Goal: Find specific page/section: Find specific page/section

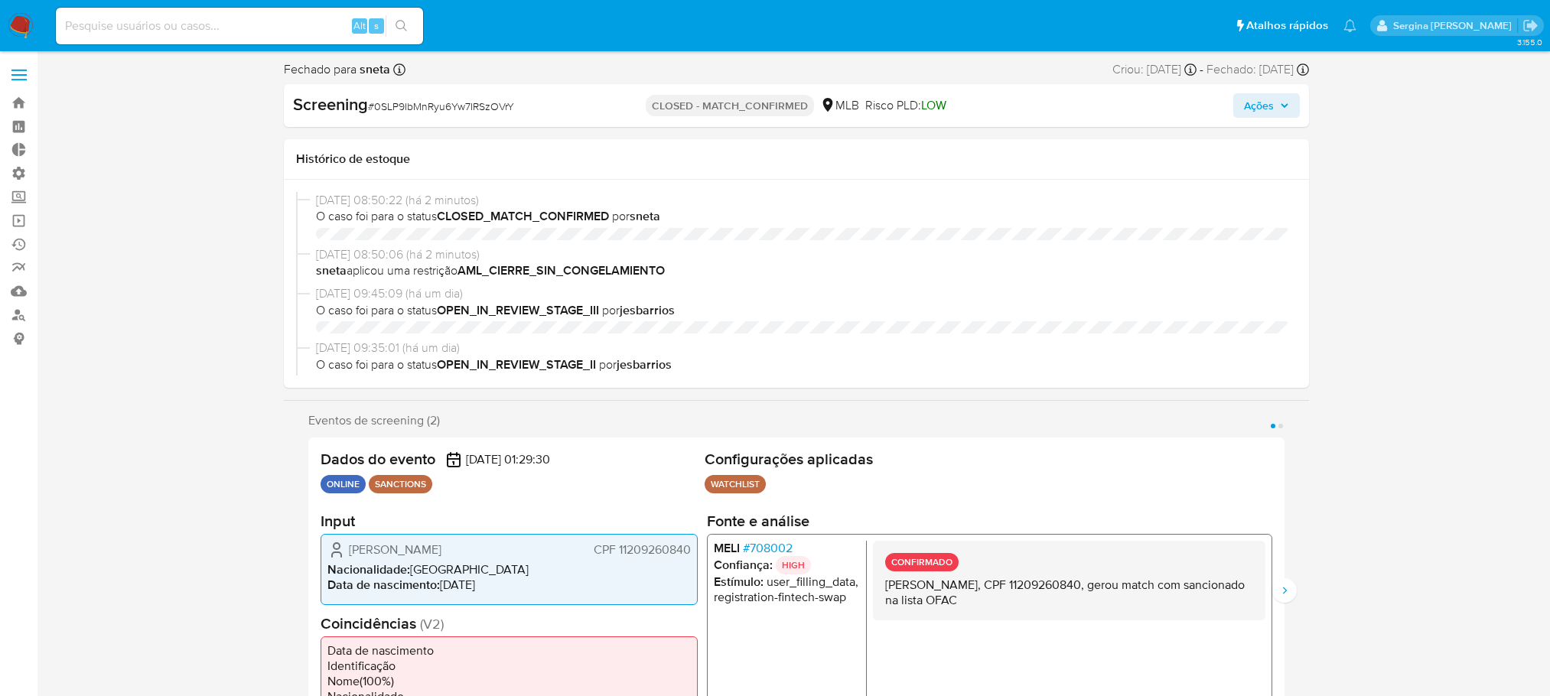
select select "10"
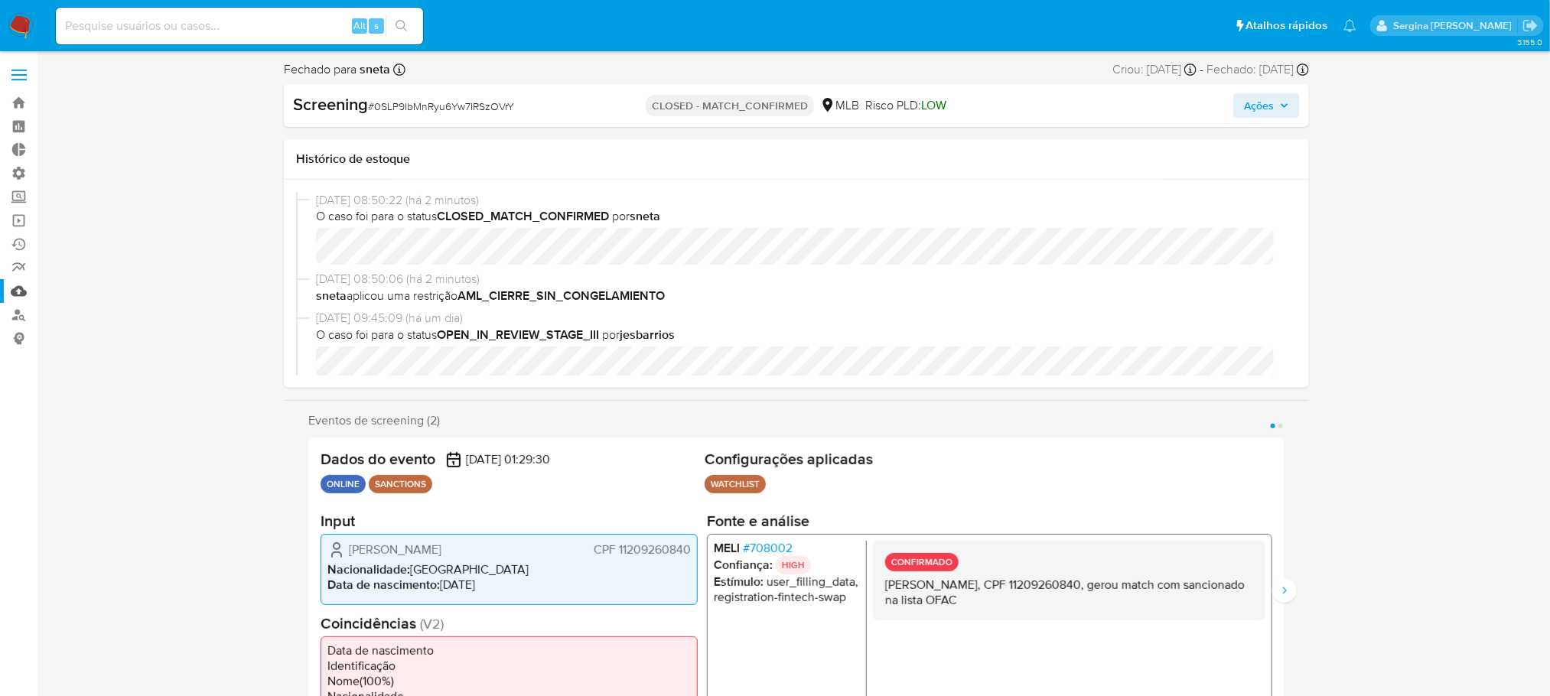
scroll to position [682, 0]
click at [17, 223] on link "Operações em massa" at bounding box center [91, 221] width 182 height 24
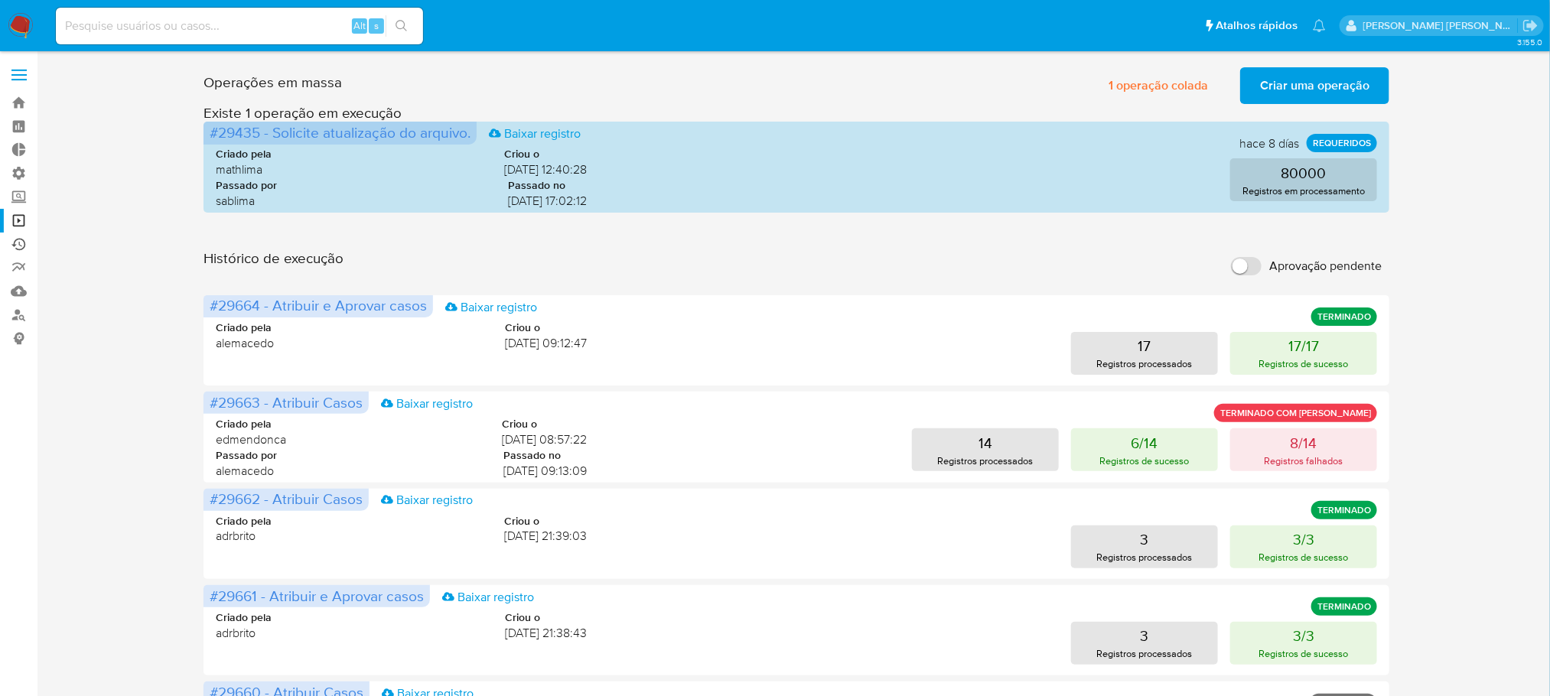
click at [23, 250] on link "Ejecuções automáticas" at bounding box center [91, 245] width 182 height 24
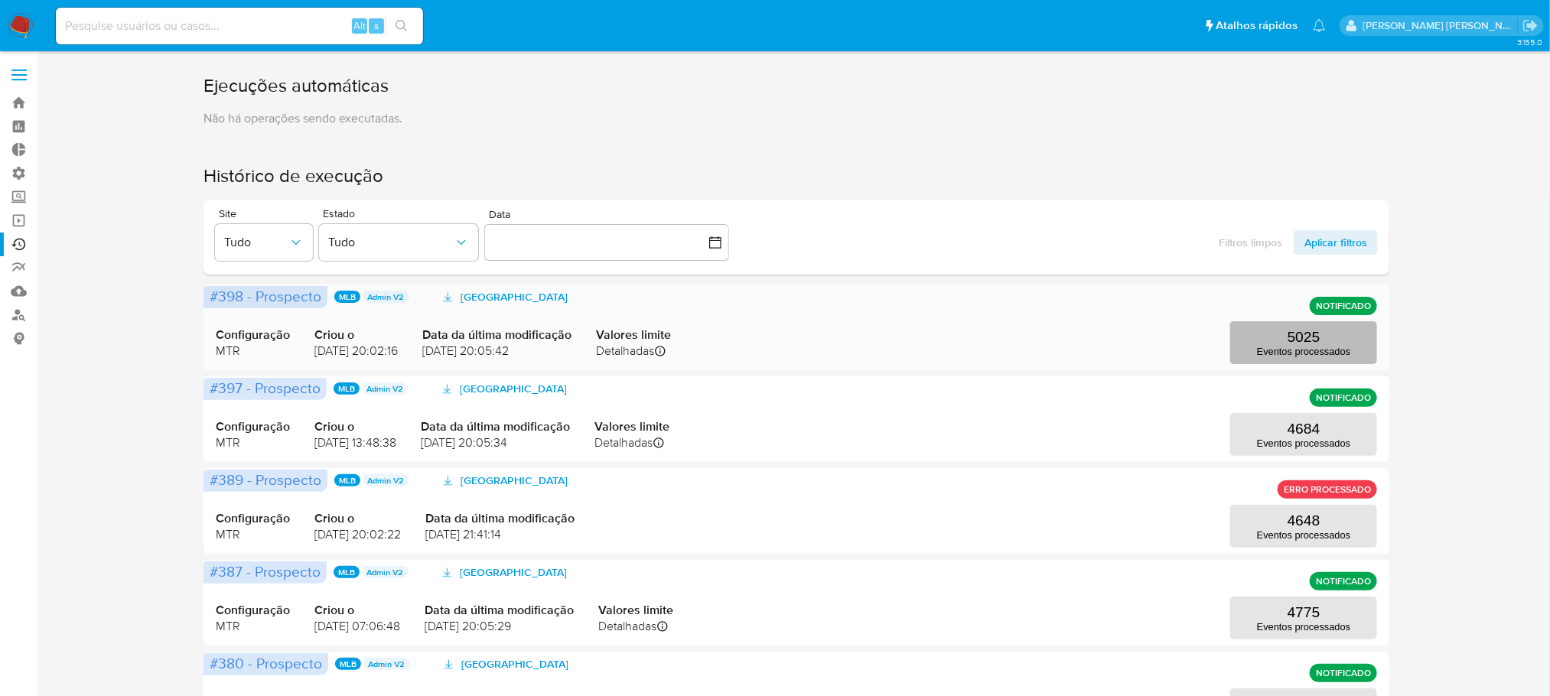
click at [1320, 340] on p "5025" at bounding box center [1303, 337] width 33 height 17
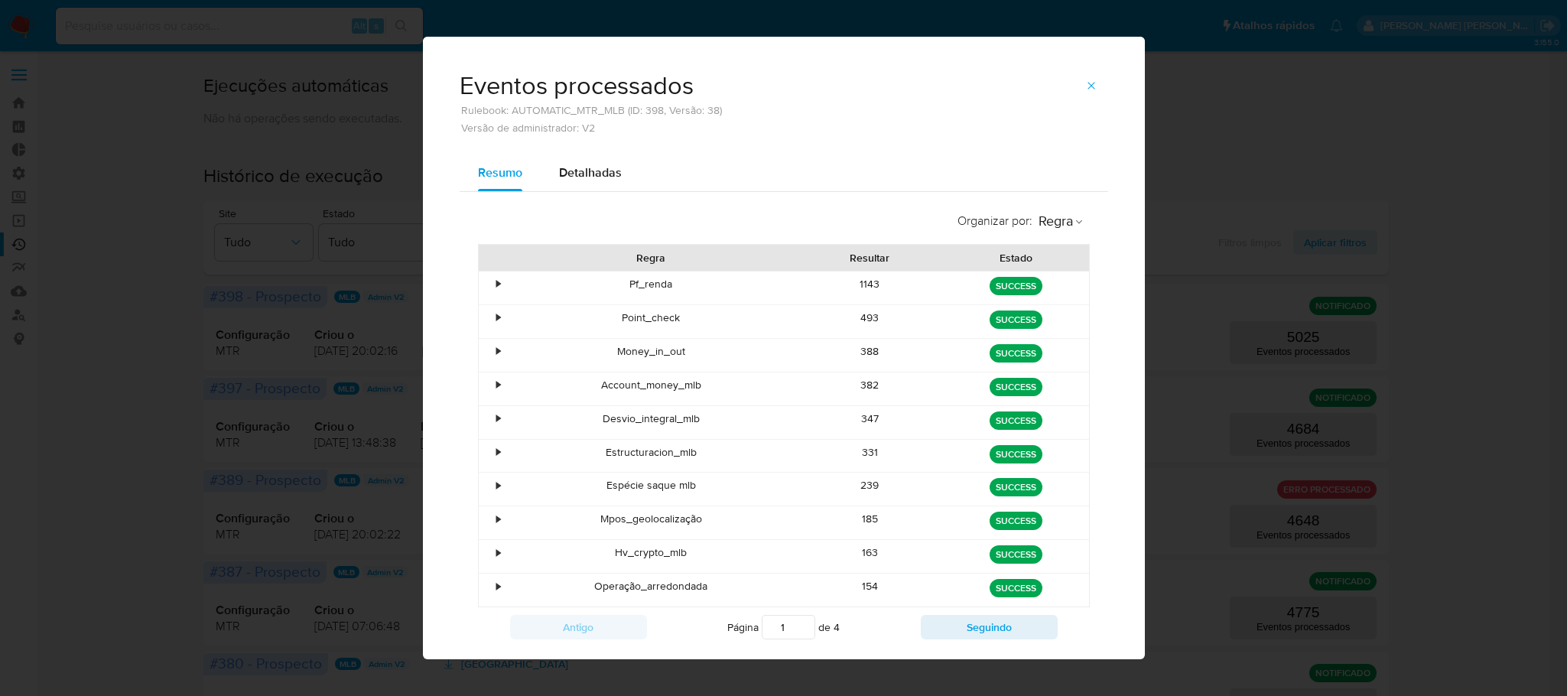
drag, startPoint x: 710, startPoint y: 592, endPoint x: 622, endPoint y: 285, distance: 319.9
click at [622, 285] on div "• Pf_renda 1143 green SUCCESS • Point_check 493 green SUCCESS • Money_in_out 38…" at bounding box center [784, 439] width 612 height 337
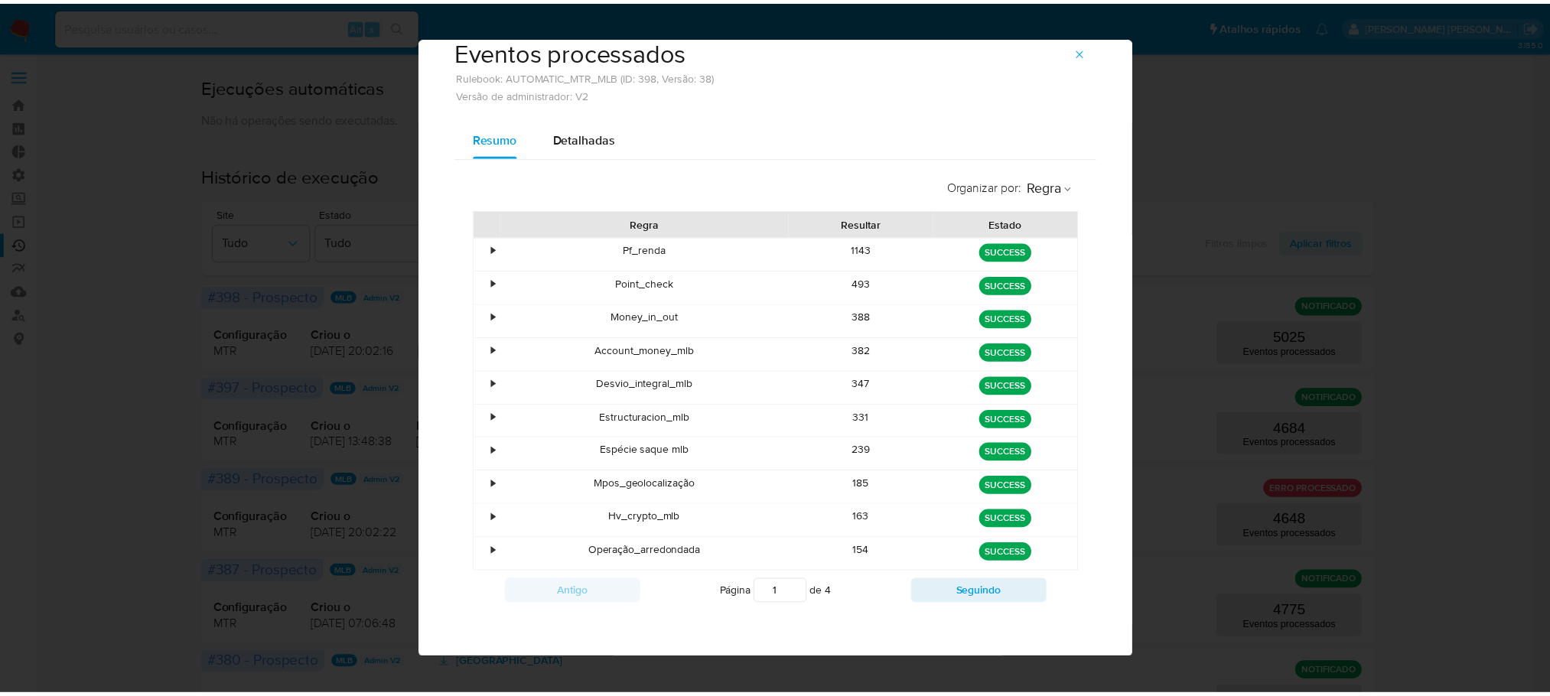
scroll to position [44, 0]
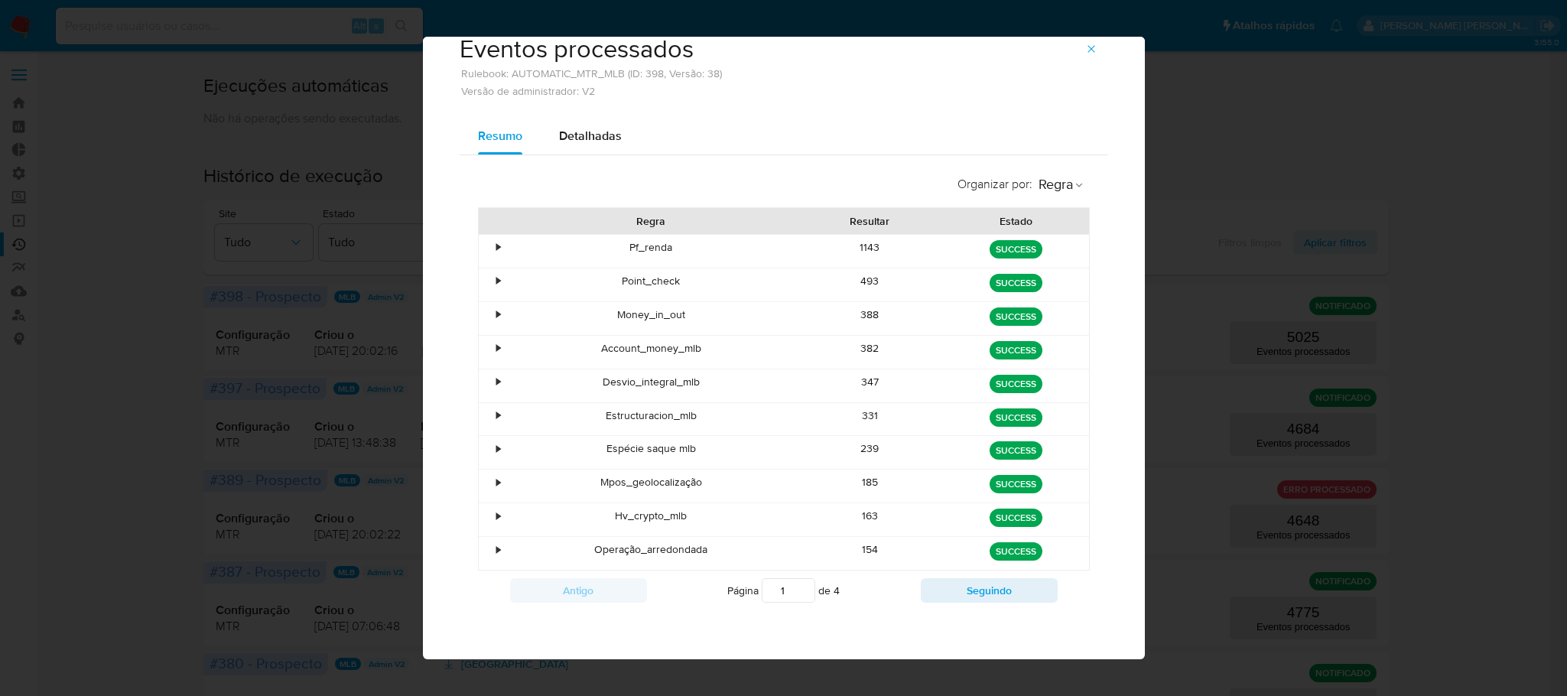
click at [698, 441] on div "Espécie saque mlb" at bounding box center [652, 452] width 292 height 33
drag, startPoint x: 610, startPoint y: 239, endPoint x: 698, endPoint y: 545, distance: 317.7
click at [698, 545] on div "• Pf_renda 1143 green SUCCESS • Point_check 493 green SUCCESS • Money_in_out 38…" at bounding box center [784, 402] width 612 height 337
drag, startPoint x: 875, startPoint y: 549, endPoint x: 615, endPoint y: 252, distance: 394.7
click at [615, 252] on div "• Pf_renda 1143 green SUCCESS • Point_check 493 green SUCCESS • Money_in_out 38…" at bounding box center [784, 402] width 612 height 337
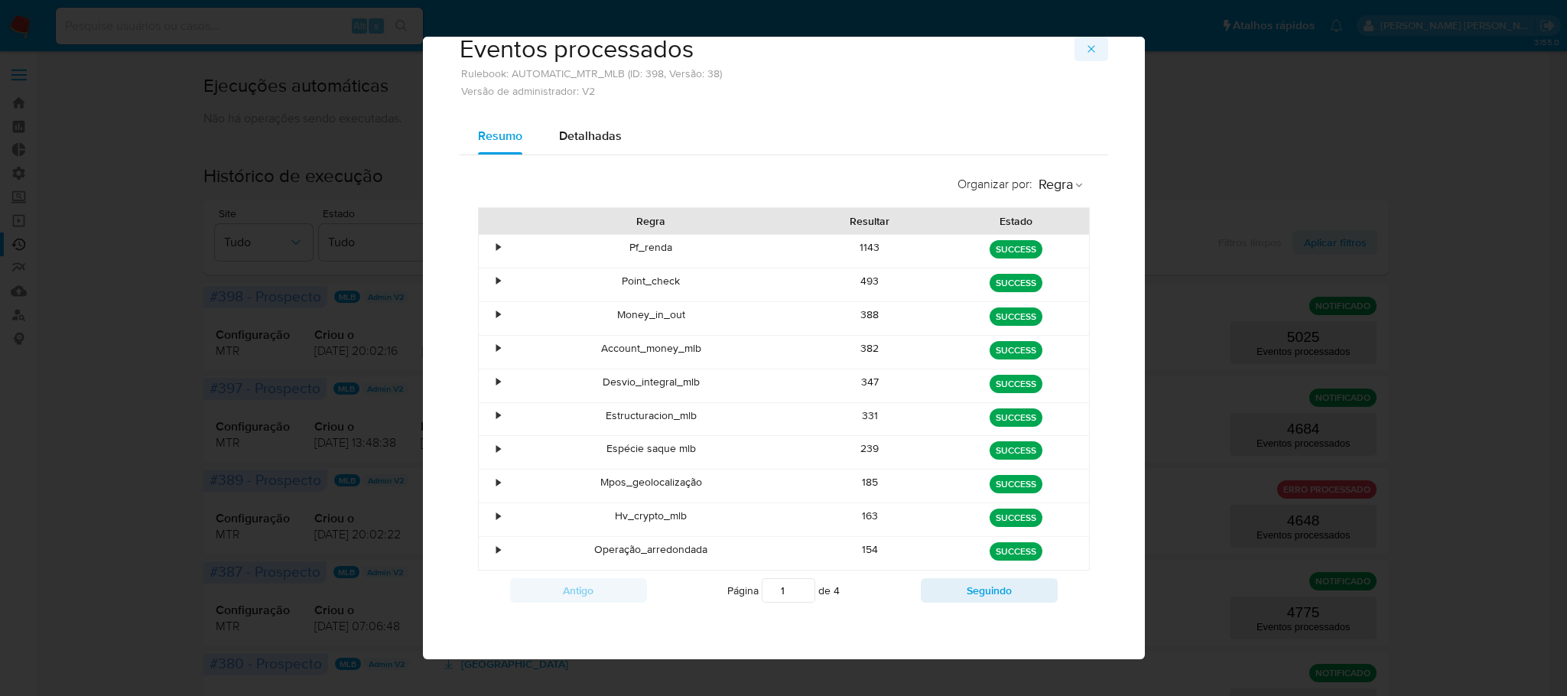
click at [1088, 43] on icon "button" at bounding box center [1092, 49] width 12 height 12
